Goal: Task Accomplishment & Management: Manage account settings

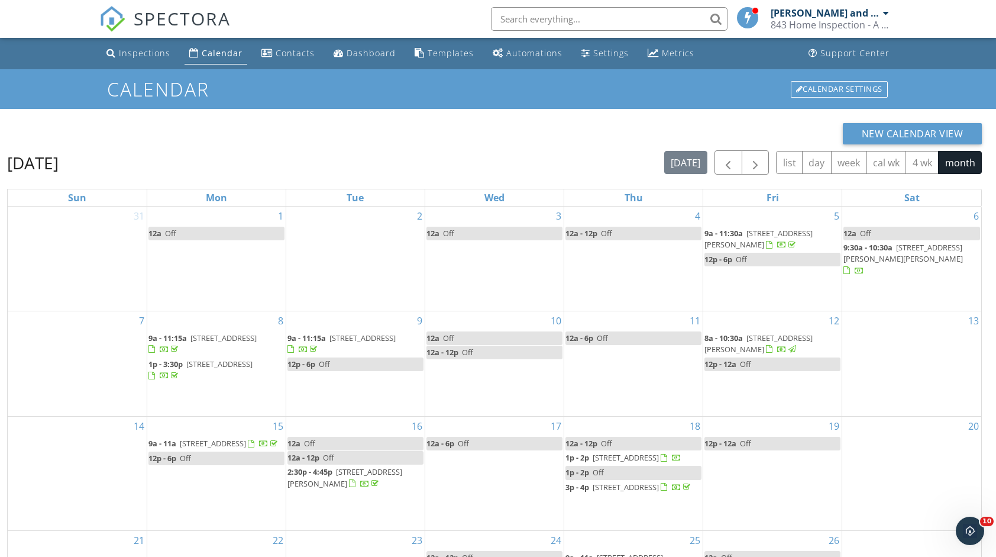
click at [635, 18] on input "text" at bounding box center [609, 19] width 237 height 24
click at [548, 18] on input "text" at bounding box center [609, 19] width 237 height 24
click at [515, 18] on input "text" at bounding box center [609, 19] width 237 height 24
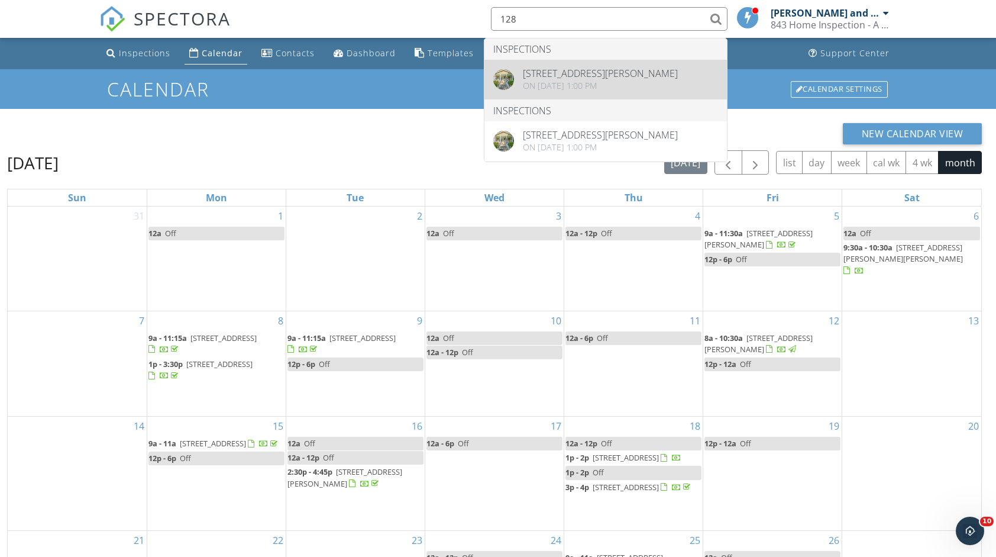
type input "128"
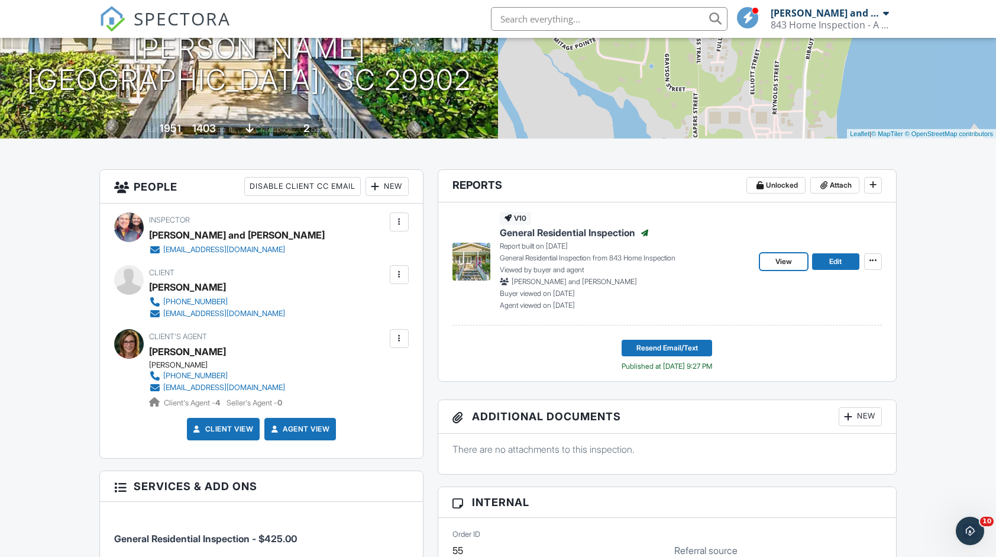
click at [794, 258] on link "View" at bounding box center [783, 261] width 47 height 17
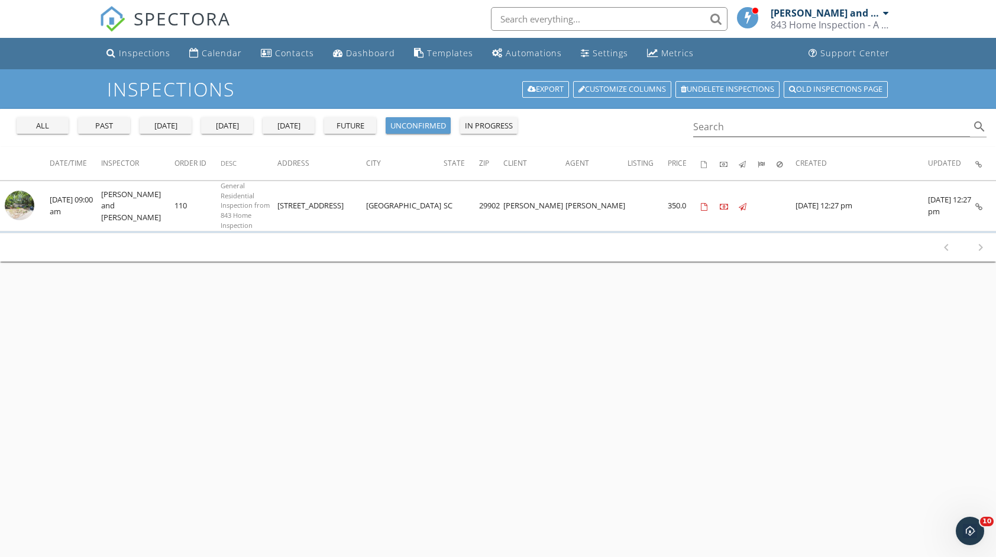
click at [17, 124] on button "all" at bounding box center [43, 125] width 52 height 17
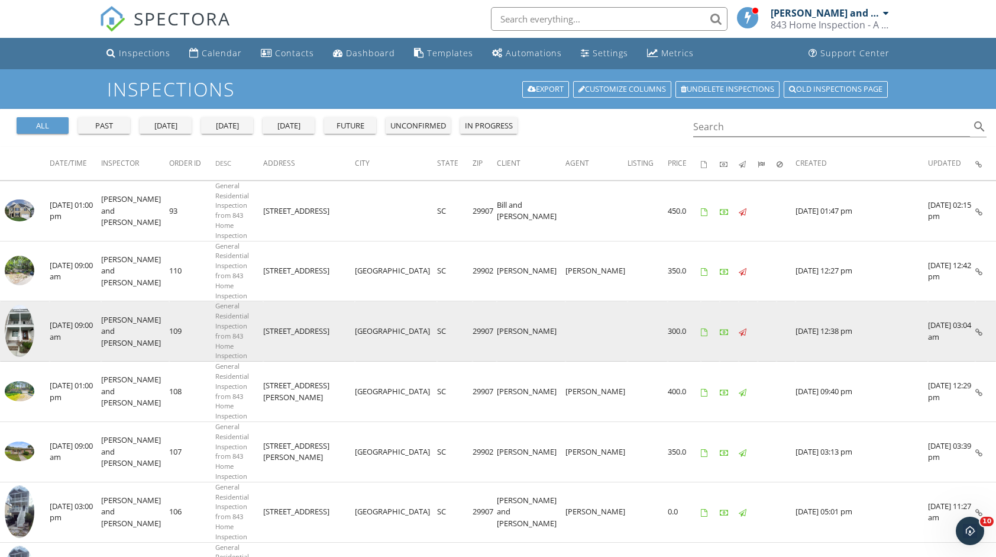
click at [18, 305] on img at bounding box center [20, 331] width 30 height 53
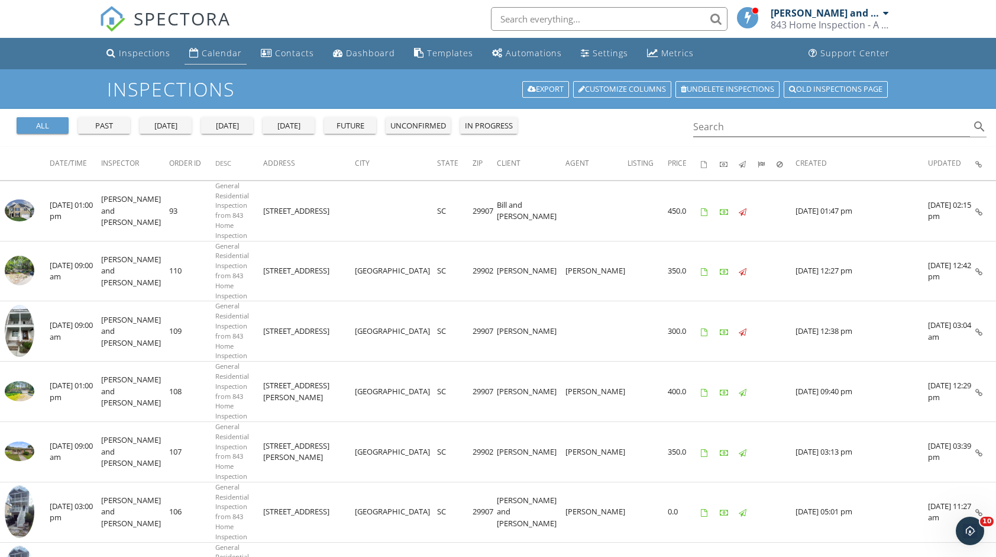
click at [224, 53] on div "Calendar" at bounding box center [222, 52] width 40 height 11
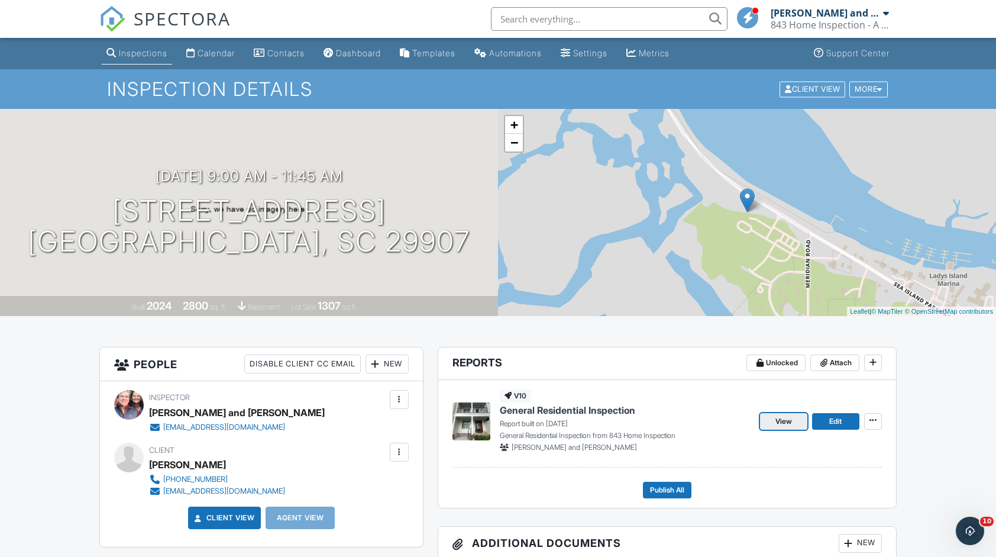
click at [782, 422] on span "View" at bounding box center [783, 421] width 17 height 12
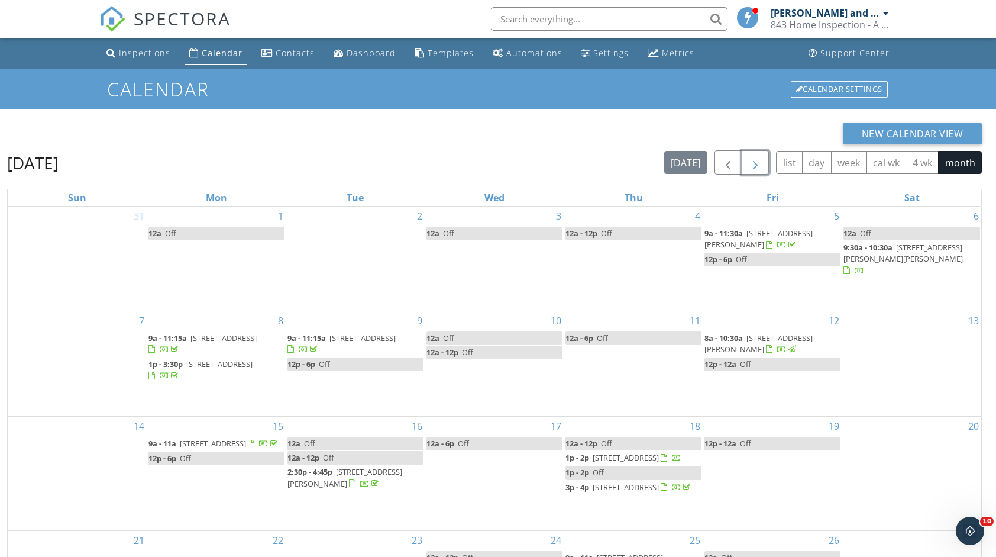
click at [758, 169] on span "button" at bounding box center [755, 163] width 14 height 14
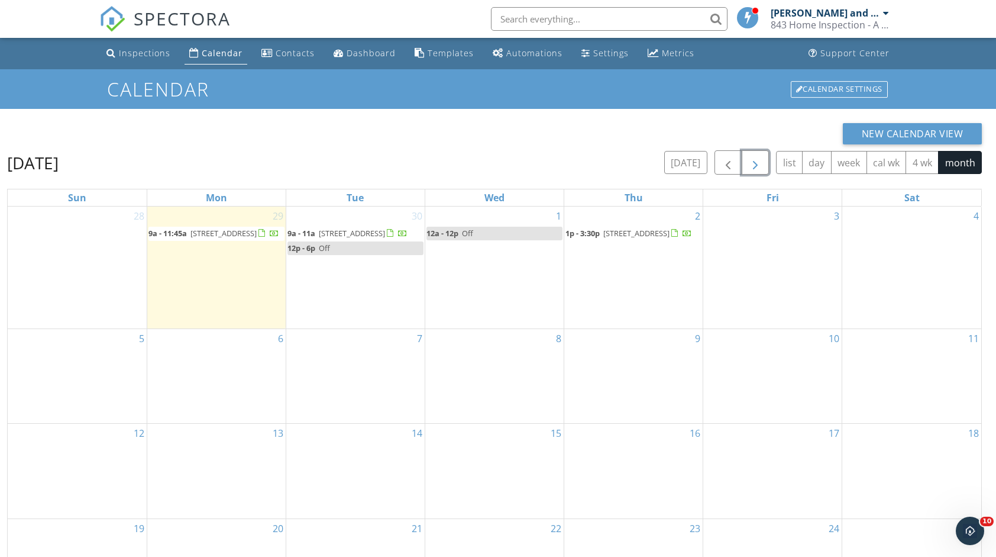
click at [253, 373] on div "6" at bounding box center [216, 376] width 138 height 94
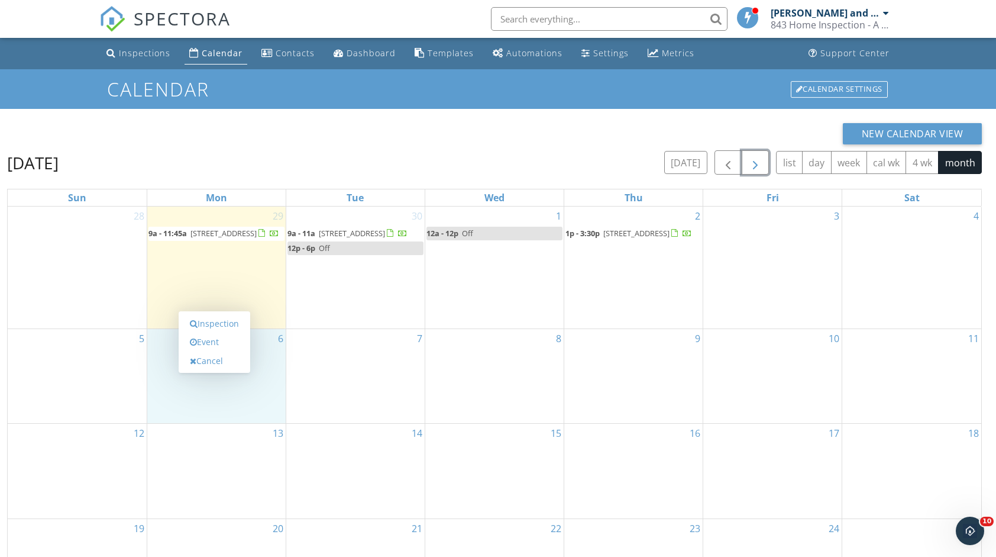
click at [484, 374] on div "8" at bounding box center [494, 376] width 138 height 94
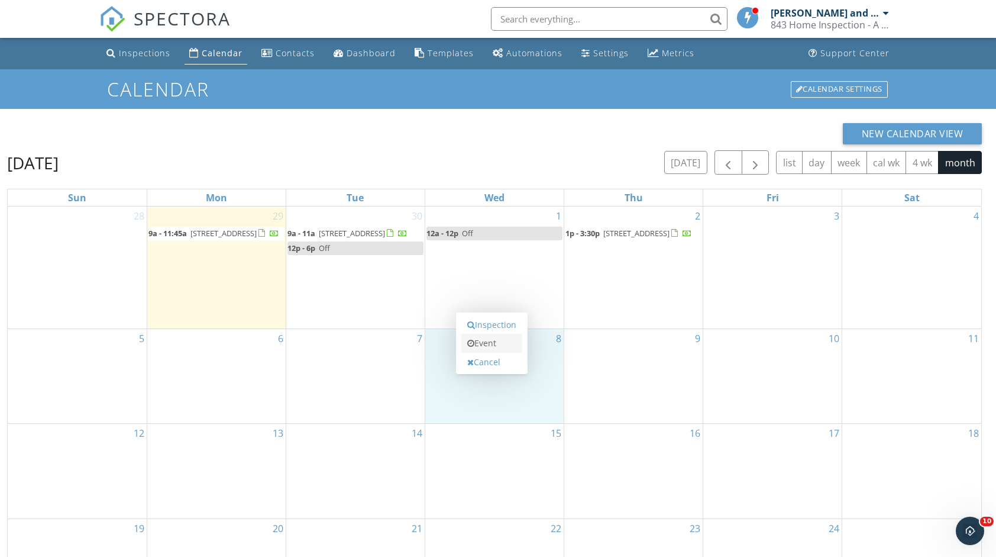
click at [491, 341] on link "Event" at bounding box center [491, 343] width 61 height 19
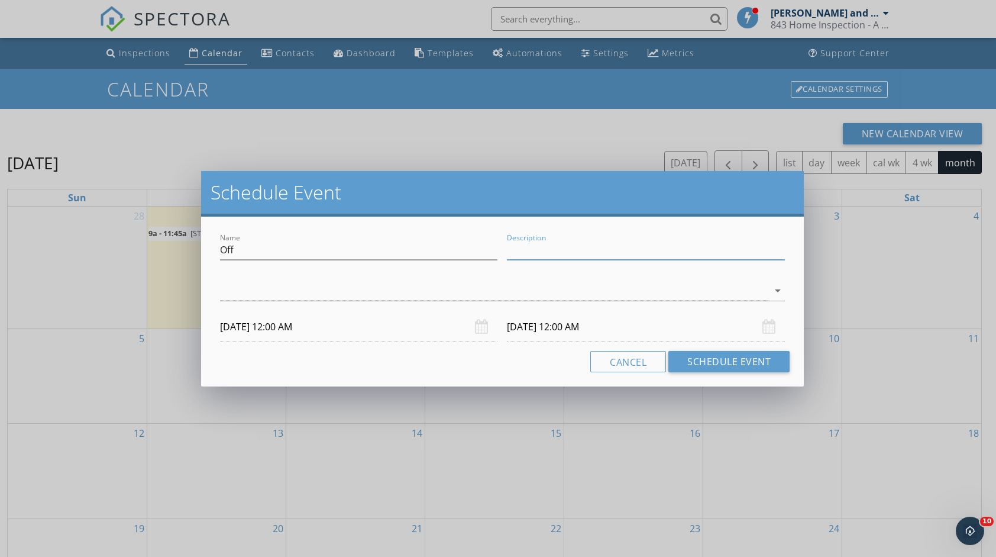
click at [561, 254] on input "Description" at bounding box center [646, 250] width 278 height 20
type input "Elaine BS"
click at [565, 296] on div at bounding box center [494, 291] width 548 height 20
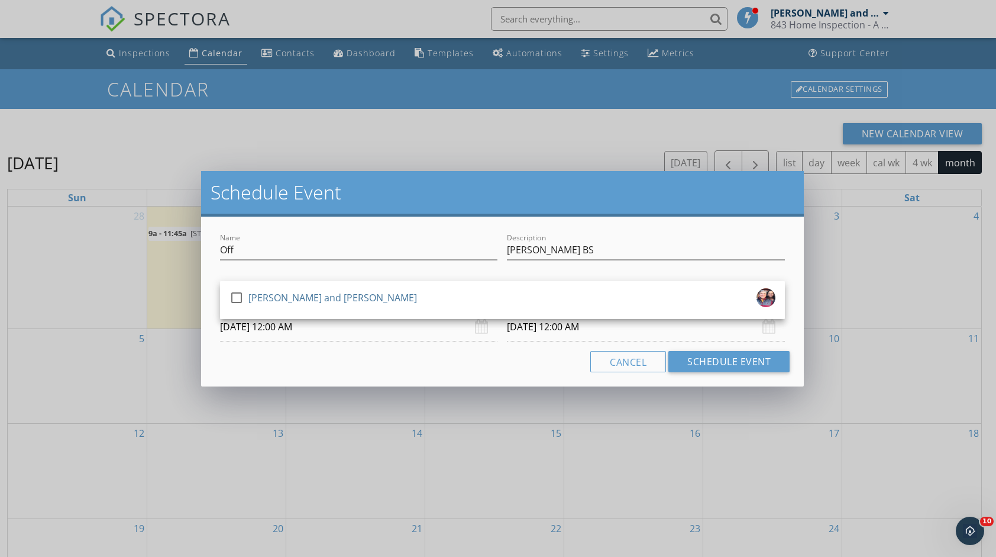
click at [565, 296] on div "check_box_outline_blank Mark and Elaine Senn" at bounding box center [502, 300] width 546 height 24
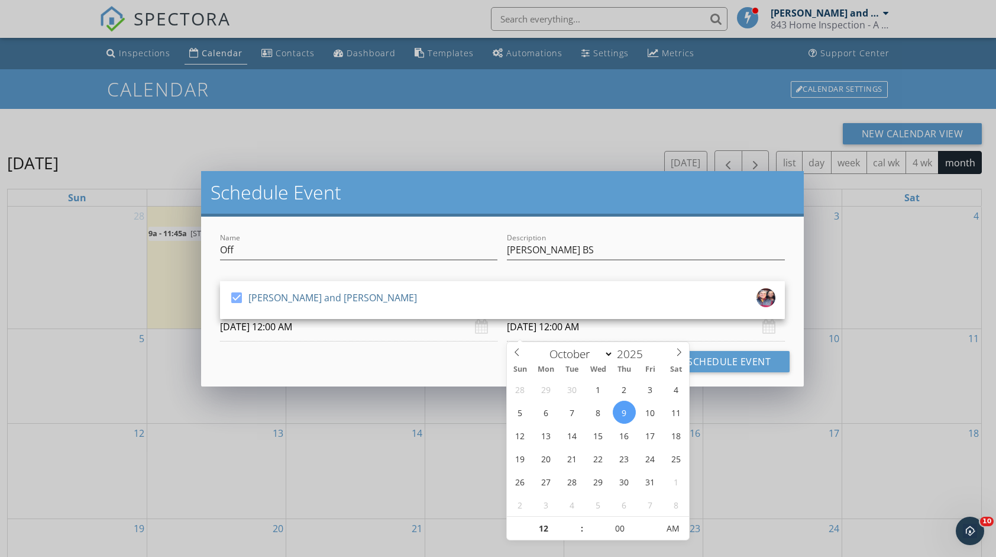
click at [542, 326] on input "10/09/2025 12:00 AM" at bounding box center [646, 326] width 278 height 29
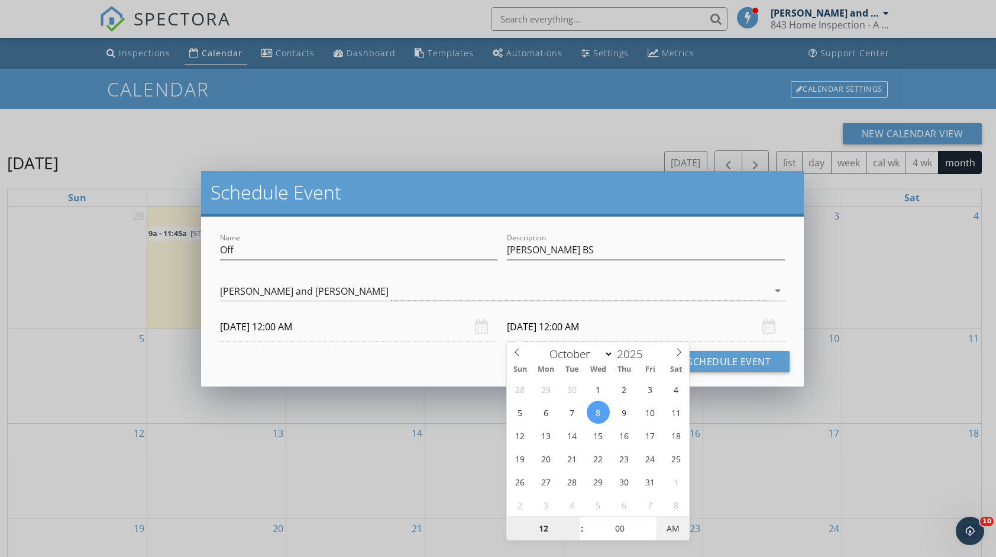
type input "10/08/2025 12:00 PM"
click at [671, 523] on span "AM" at bounding box center [672, 528] width 33 height 24
click at [704, 361] on button "Schedule Event" at bounding box center [728, 361] width 121 height 21
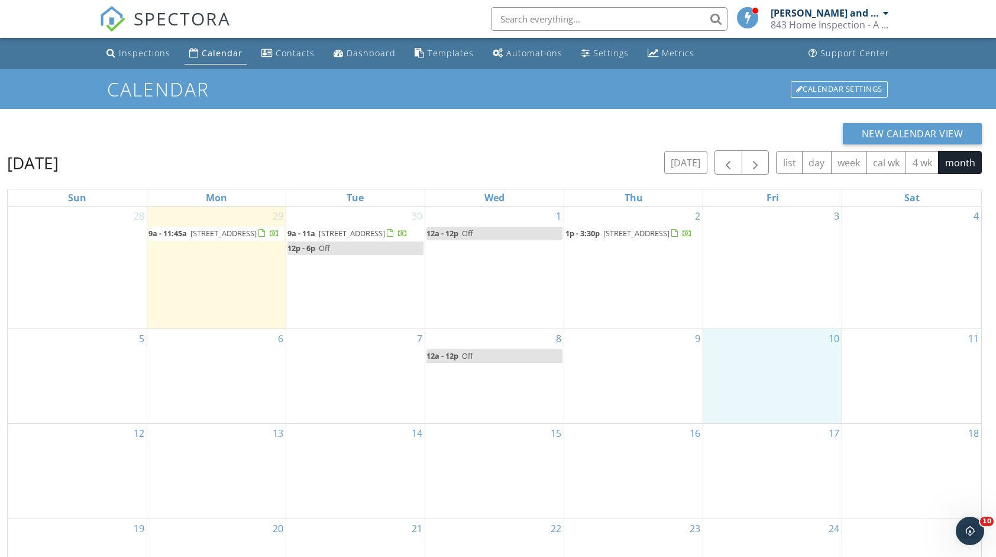
click at [792, 382] on div "10" at bounding box center [772, 376] width 138 height 94
click at [788, 354] on link "Event" at bounding box center [769, 350] width 61 height 19
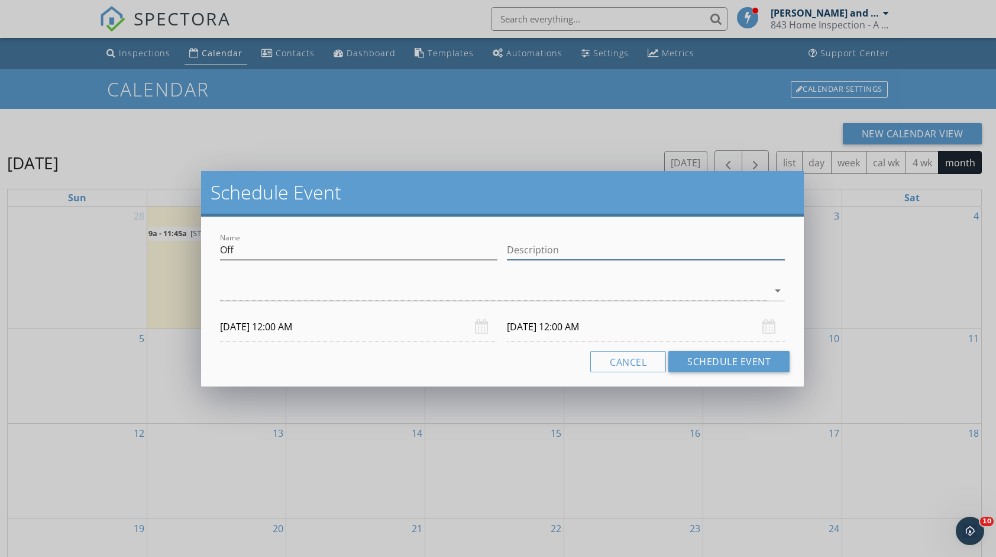
click at [639, 247] on input "Description" at bounding box center [646, 250] width 278 height 20
type input "Bobbie Beauty"
click at [614, 291] on div at bounding box center [494, 291] width 548 height 20
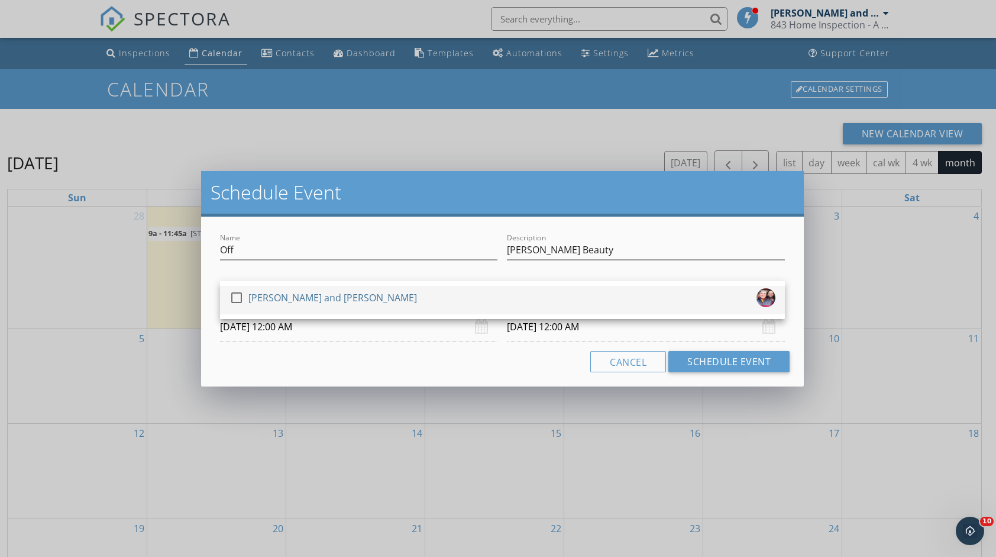
click at [615, 297] on div "check_box_outline_blank Mark and Elaine Senn" at bounding box center [502, 300] width 546 height 24
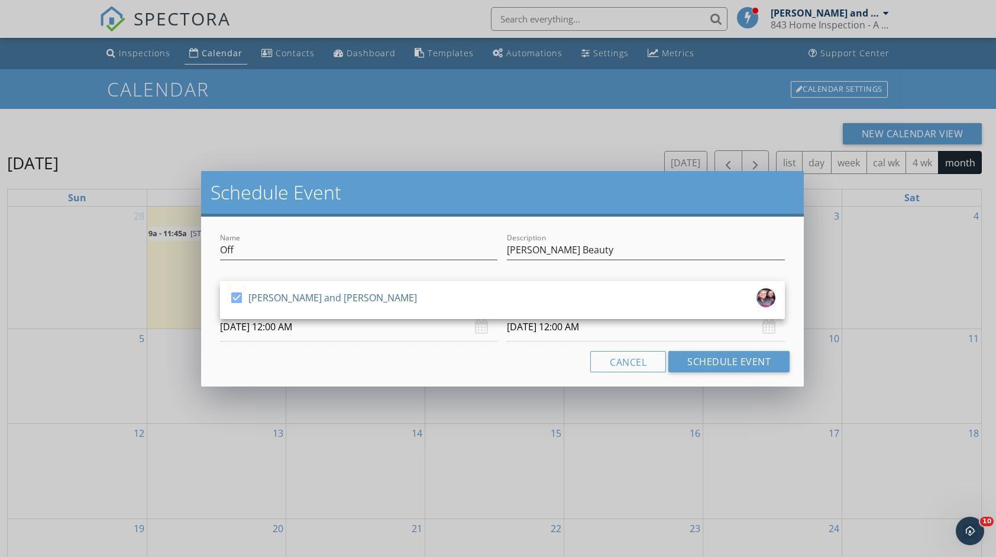
click at [333, 332] on input "10/10/2025 12:00 AM" at bounding box center [359, 326] width 278 height 29
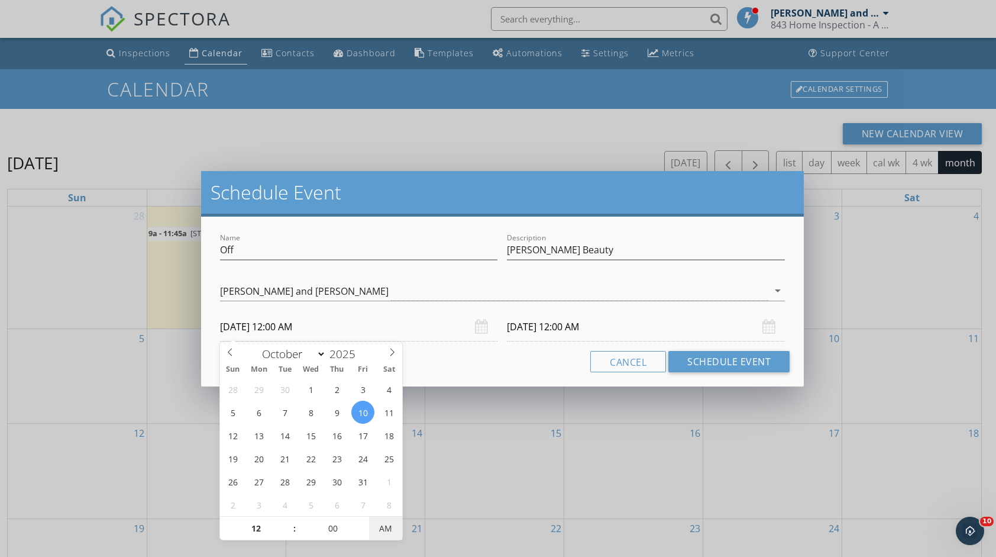
type input "10/10/2025 12:00 PM"
type input "10/11/2025 12:00 PM"
click at [390, 529] on span "AM" at bounding box center [385, 528] width 33 height 24
click at [719, 362] on button "Schedule Event" at bounding box center [728, 361] width 121 height 21
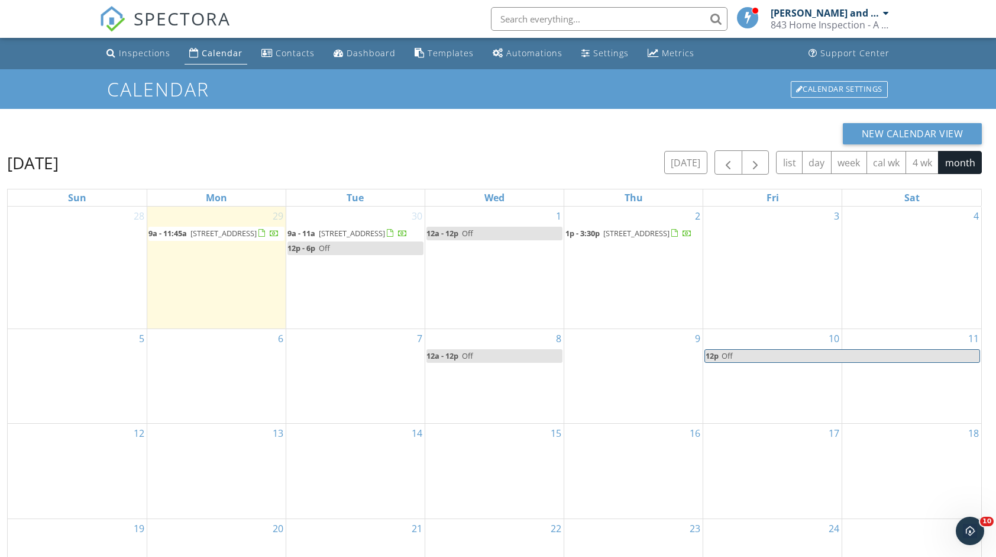
click at [932, 224] on div "4" at bounding box center [911, 267] width 139 height 122
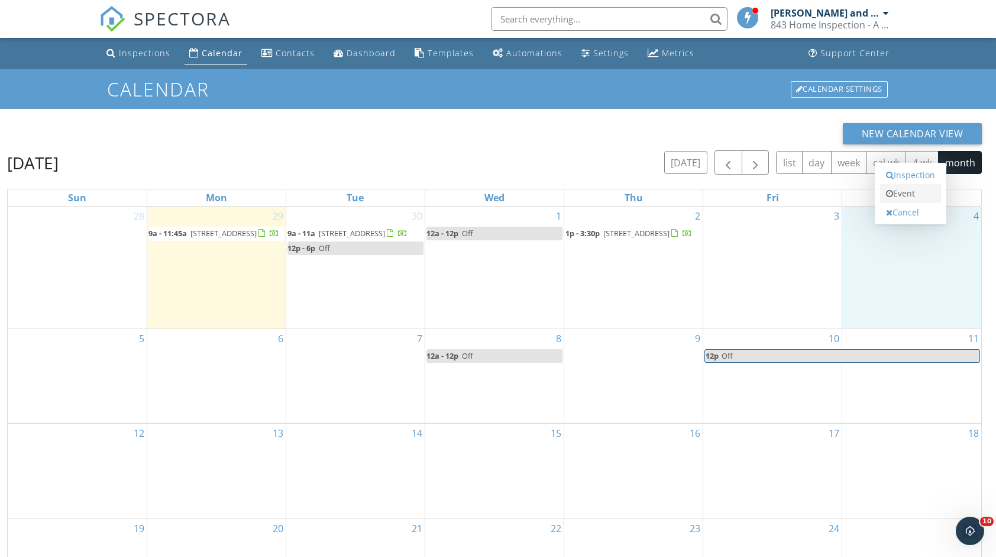
click at [923, 200] on link "Event" at bounding box center [910, 193] width 61 height 19
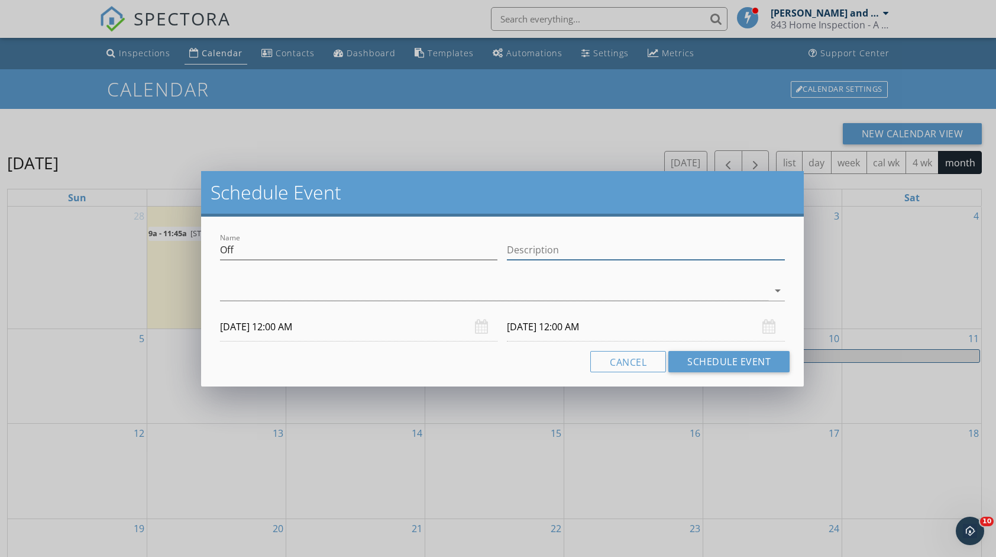
click at [568, 259] on div "Description" at bounding box center [646, 250] width 278 height 20
type input "Safety Team Training"
click at [492, 295] on div at bounding box center [494, 291] width 548 height 20
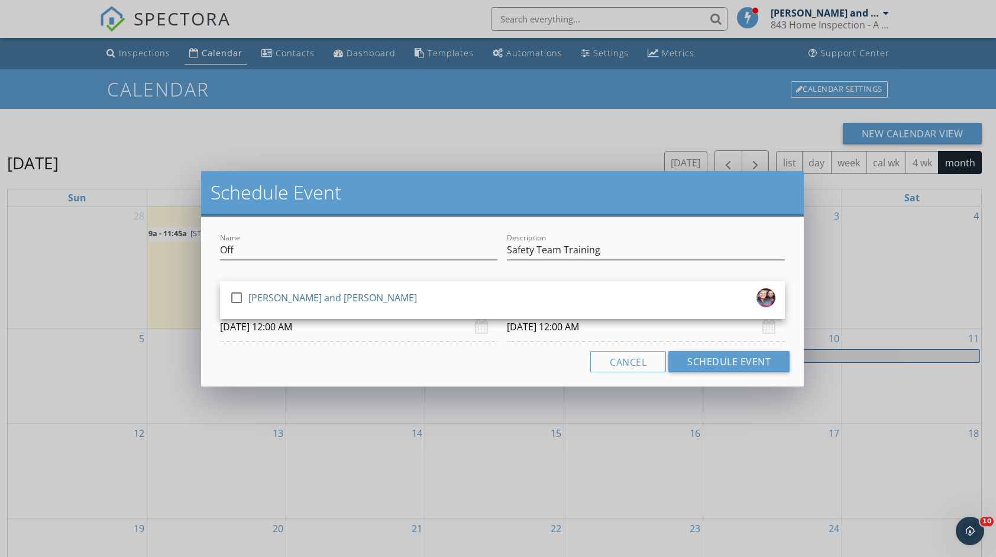
click at [492, 295] on div "check_box_outline_blank Mark and Elaine Senn" at bounding box center [502, 300] width 546 height 24
click at [742, 357] on button "Schedule Event" at bounding box center [728, 361] width 121 height 21
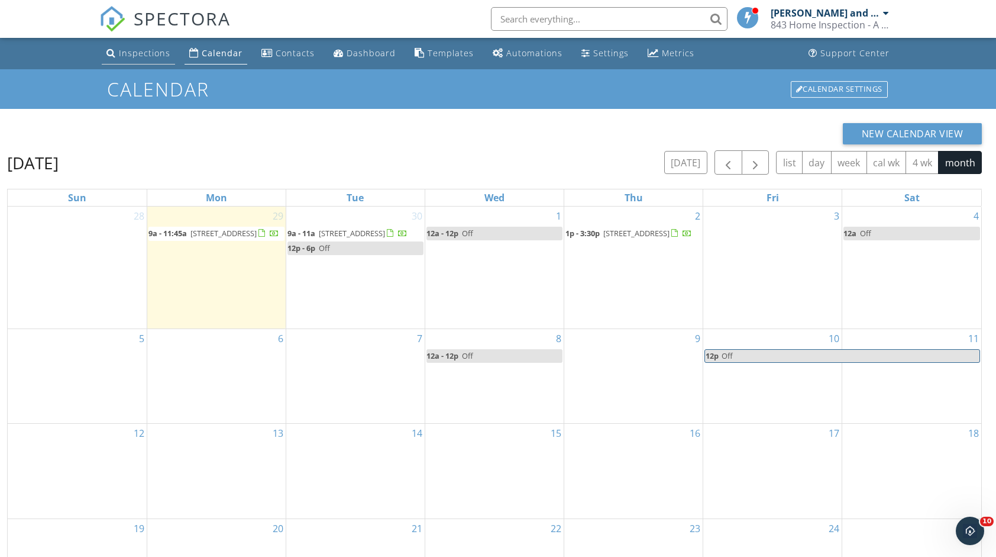
click at [124, 58] on div "Inspections" at bounding box center [144, 52] width 51 height 11
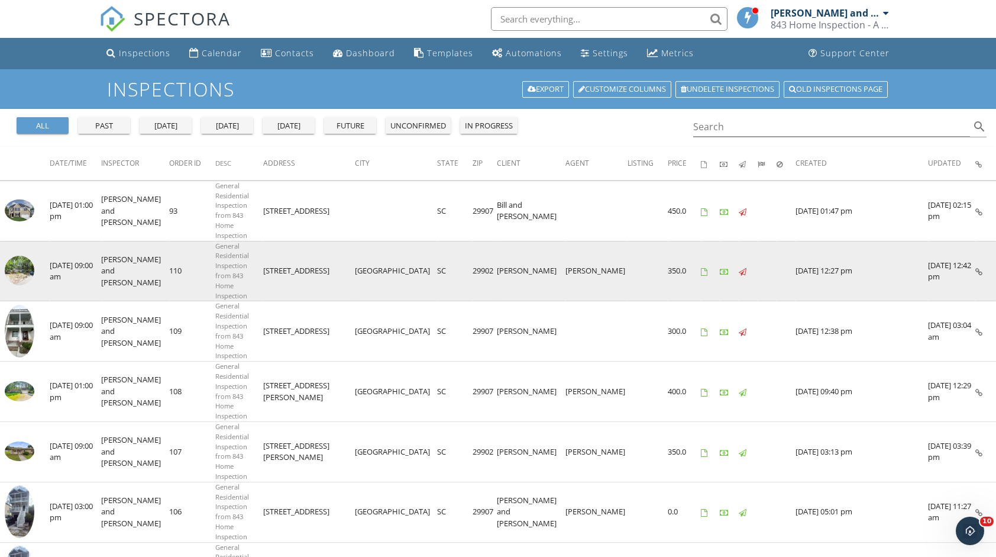
click at [30, 255] on img at bounding box center [20, 270] width 30 height 30
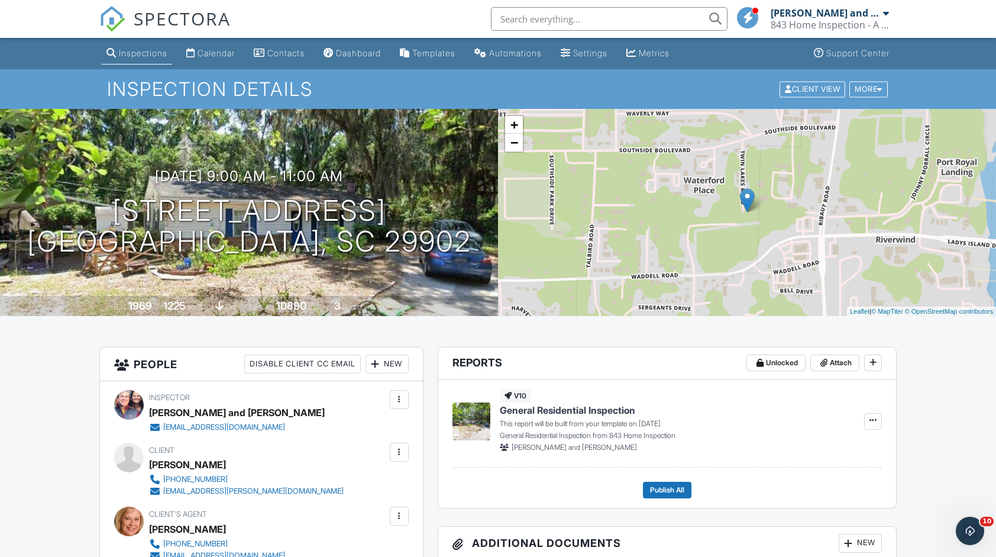
click at [151, 55] on div "Inspections" at bounding box center [143, 53] width 48 height 10
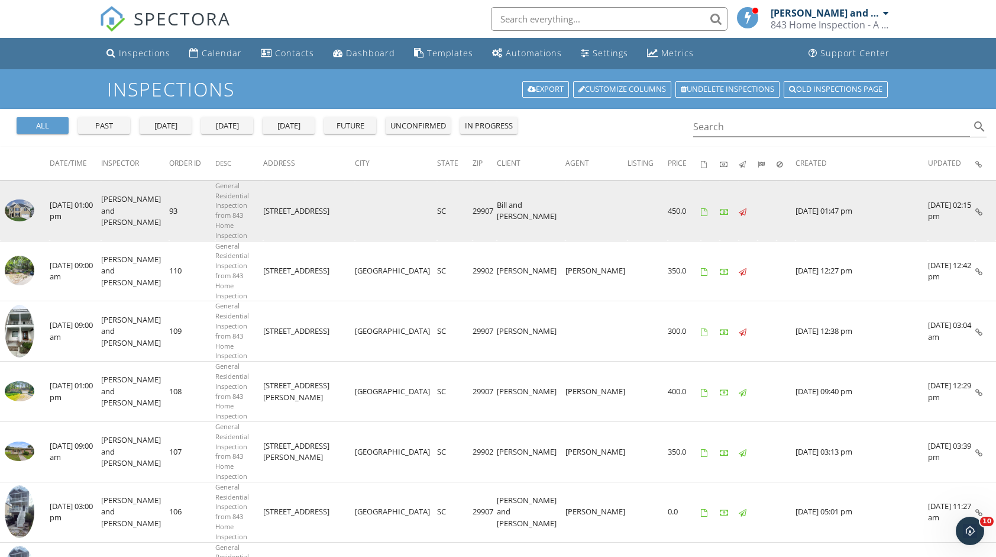
click at [26, 199] on img at bounding box center [20, 210] width 30 height 22
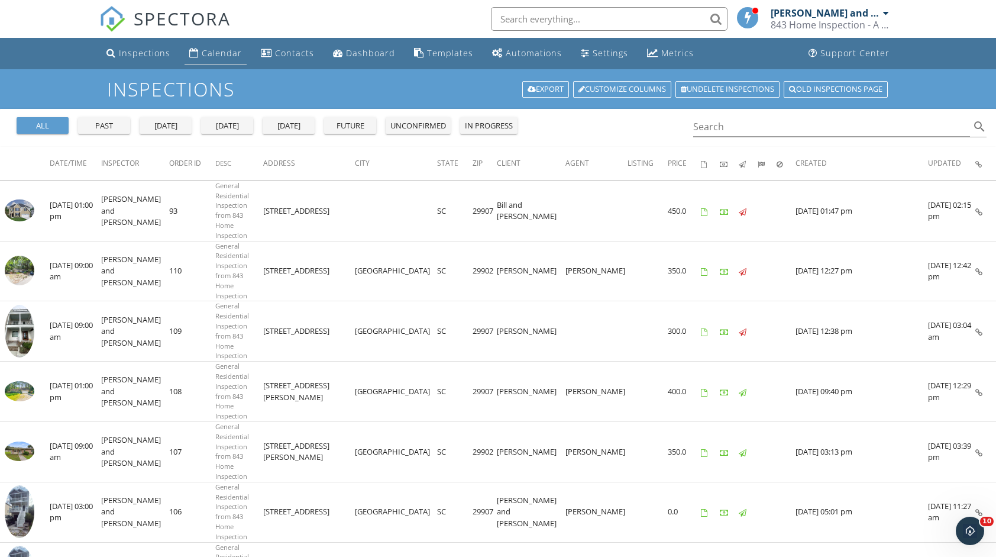
click at [216, 54] on div "Calendar" at bounding box center [222, 52] width 40 height 11
